Goal: Task Accomplishment & Management: Use online tool/utility

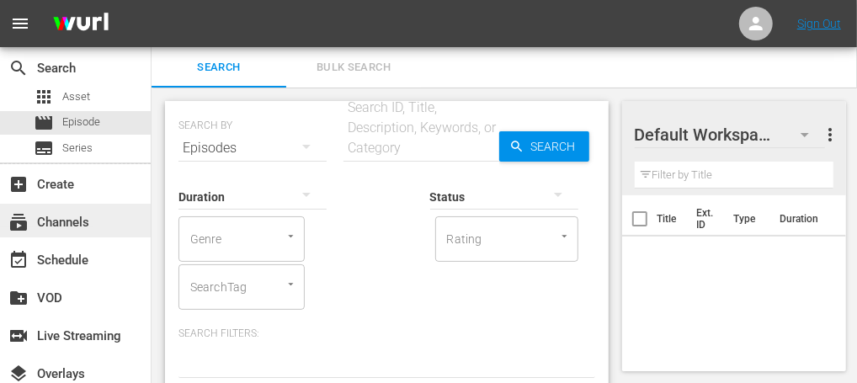
click at [76, 218] on div "subscriptions Channels" at bounding box center [47, 219] width 94 height 15
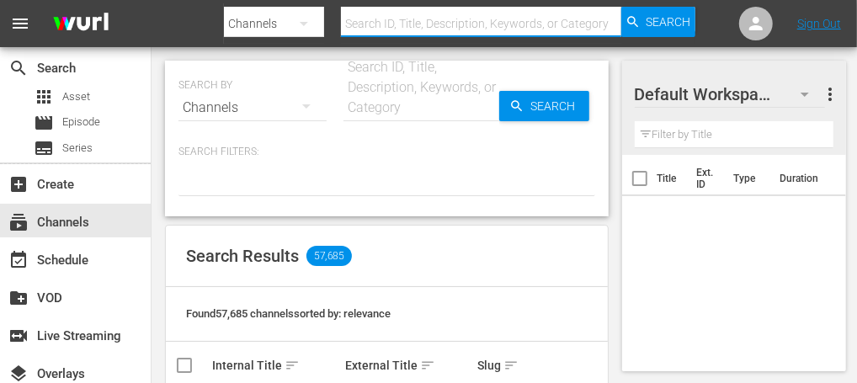
click at [411, 25] on input "text" at bounding box center [481, 23] width 280 height 40
type input "brax"
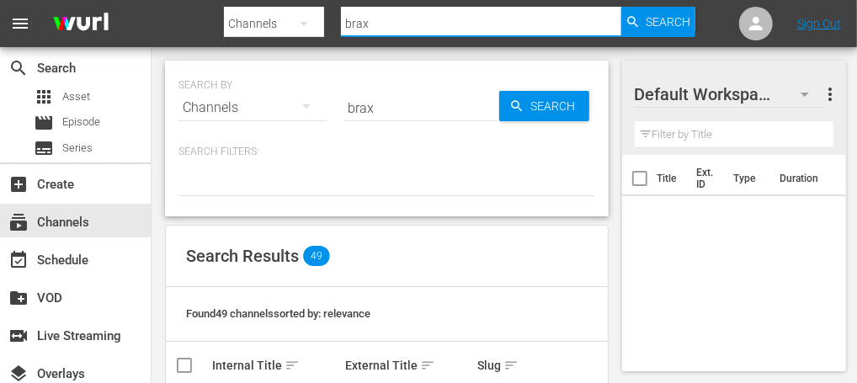
type input "braxtons"
type input "[PERSON_NAME]"
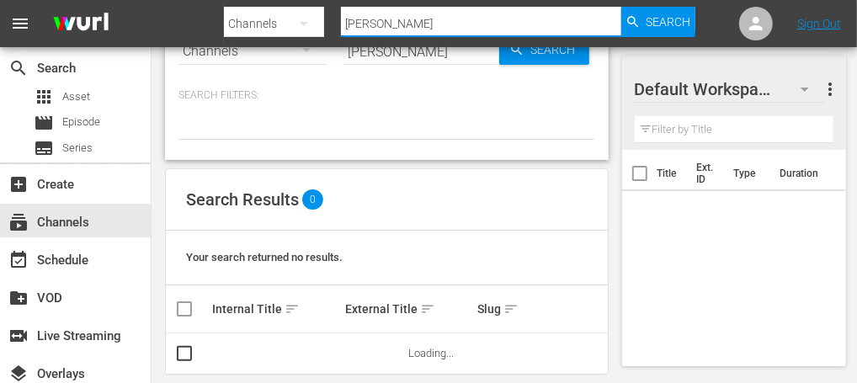
scroll to position [76, 0]
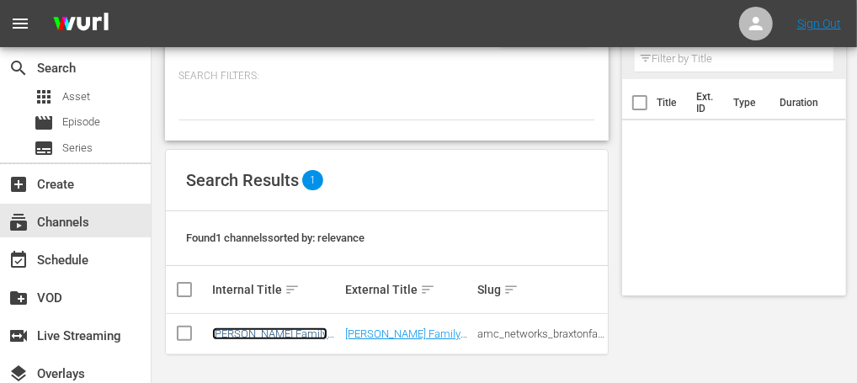
click at [288, 330] on link "[PERSON_NAME] Family Values We TV - Roku" at bounding box center [269, 339] width 115 height 25
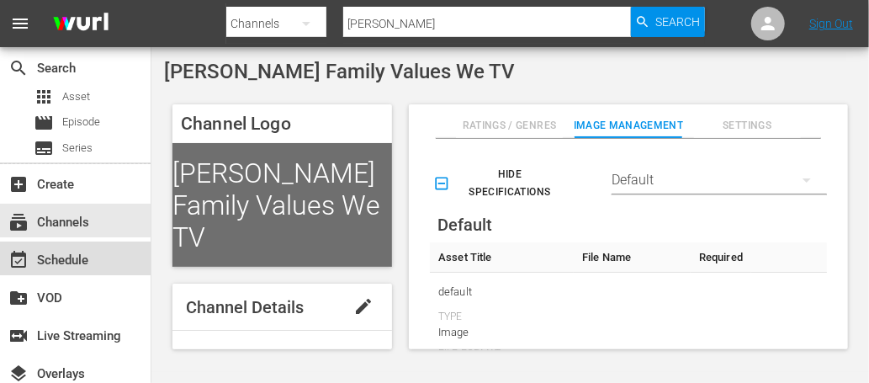
click at [100, 260] on div "event_available Schedule" at bounding box center [75, 259] width 151 height 34
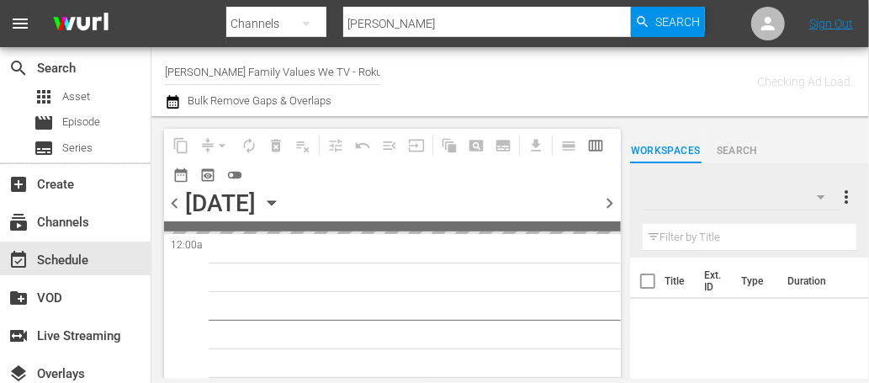
click at [275, 201] on icon "button" at bounding box center [272, 203] width 8 height 4
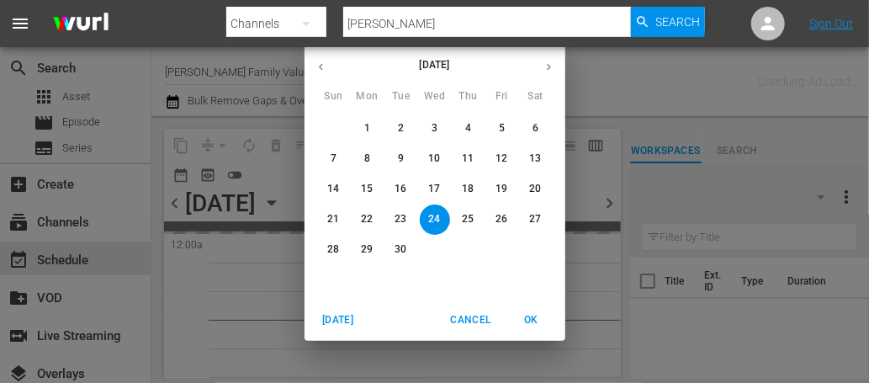
click at [556, 69] on button "button" at bounding box center [549, 66] width 33 height 33
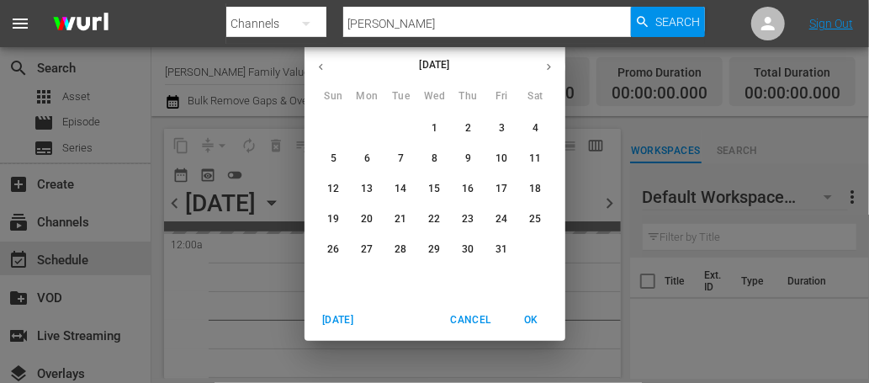
click at [431, 130] on span "1" at bounding box center [435, 128] width 30 height 14
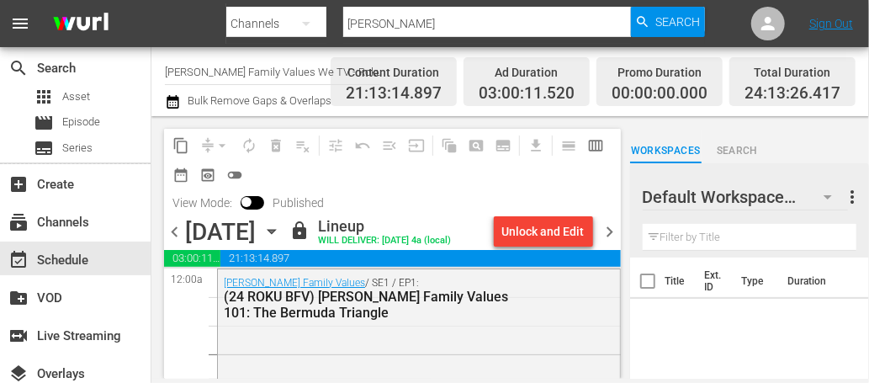
click at [281, 230] on icon "button" at bounding box center [272, 231] width 19 height 19
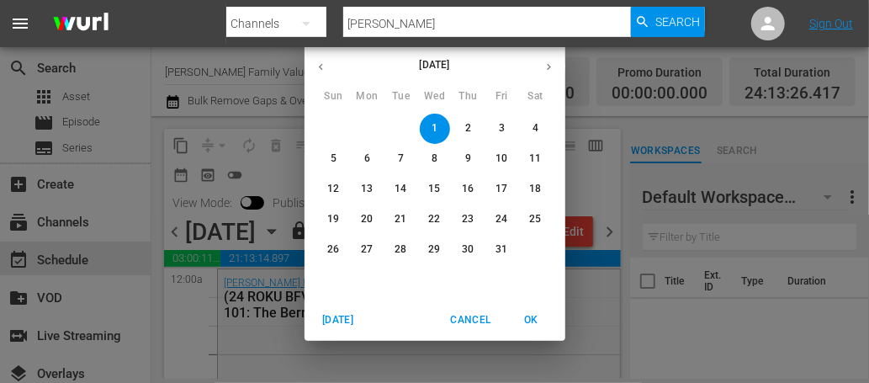
click at [504, 252] on p "31" at bounding box center [502, 249] width 12 height 14
